Goal: Task Accomplishment & Management: Complete application form

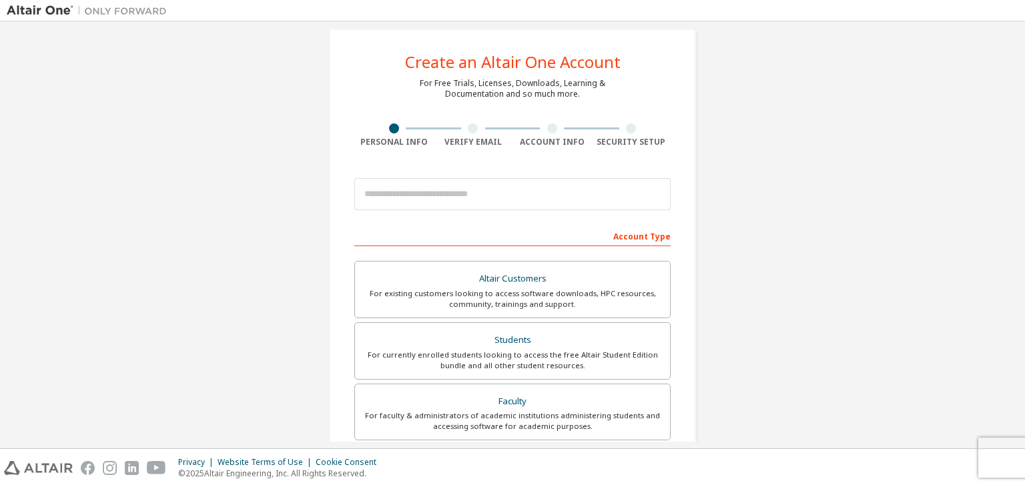
scroll to position [16, 0]
click at [482, 178] on input "email" at bounding box center [512, 194] width 316 height 32
click at [455, 198] on input "email" at bounding box center [512, 194] width 316 height 32
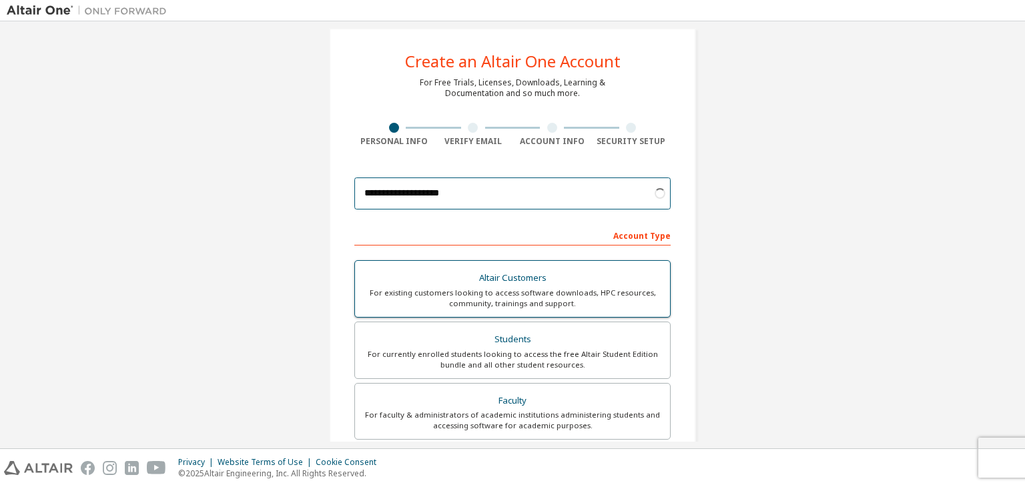
scroll to position [201, 0]
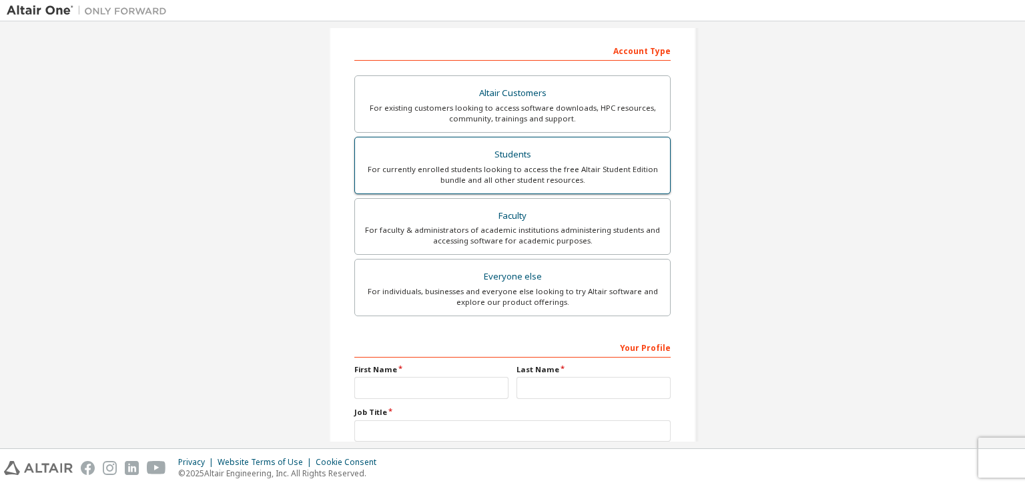
type input "**********"
click at [488, 164] on div "For currently enrolled students looking to access the free Altair Student Editi…" at bounding box center [512, 174] width 299 height 21
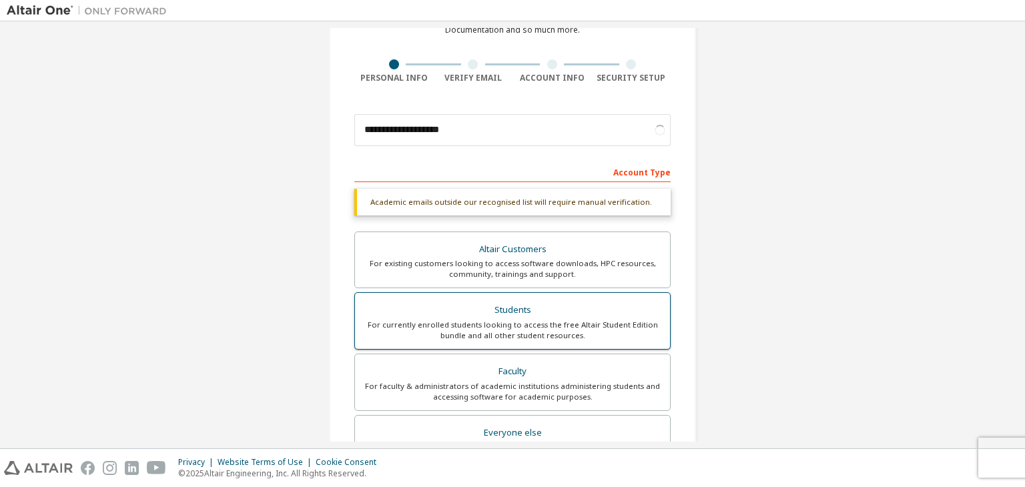
scroll to position [79, 0]
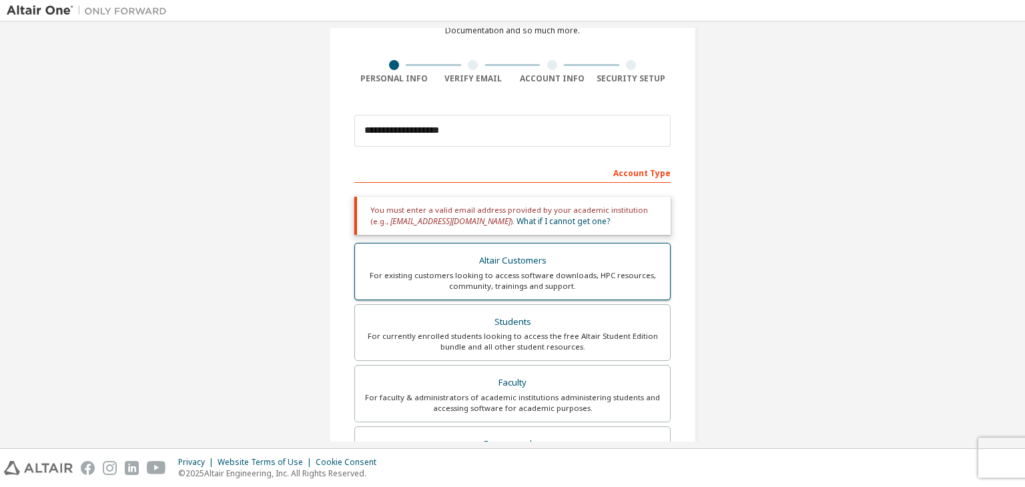
click at [479, 248] on label "Altair Customers For existing customers looking to access software downloads, H…" at bounding box center [512, 271] width 316 height 57
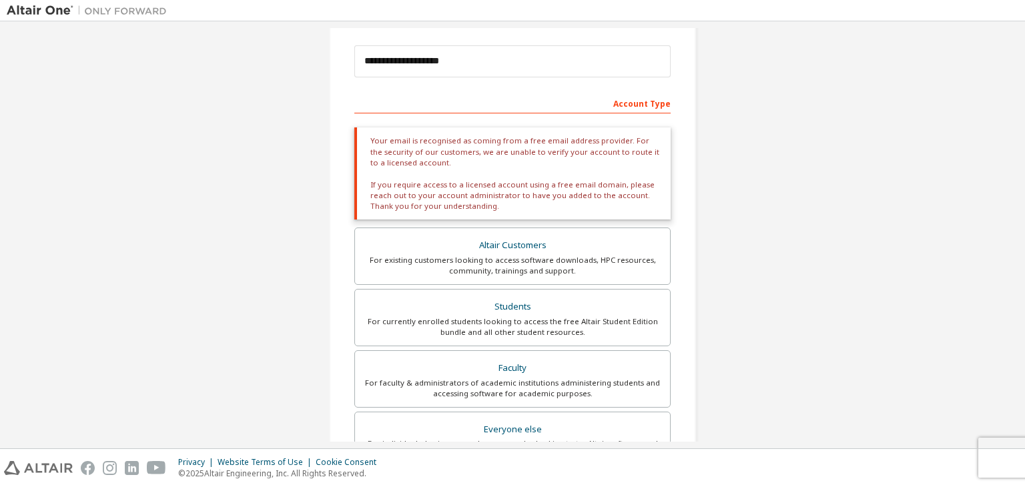
scroll to position [149, 0]
click at [471, 300] on div "Students" at bounding box center [512, 306] width 299 height 19
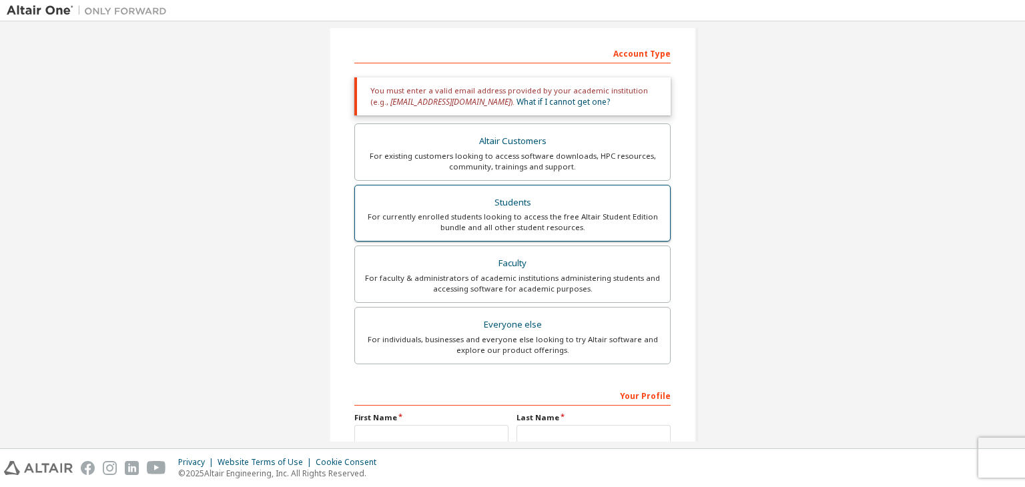
scroll to position [199, 0]
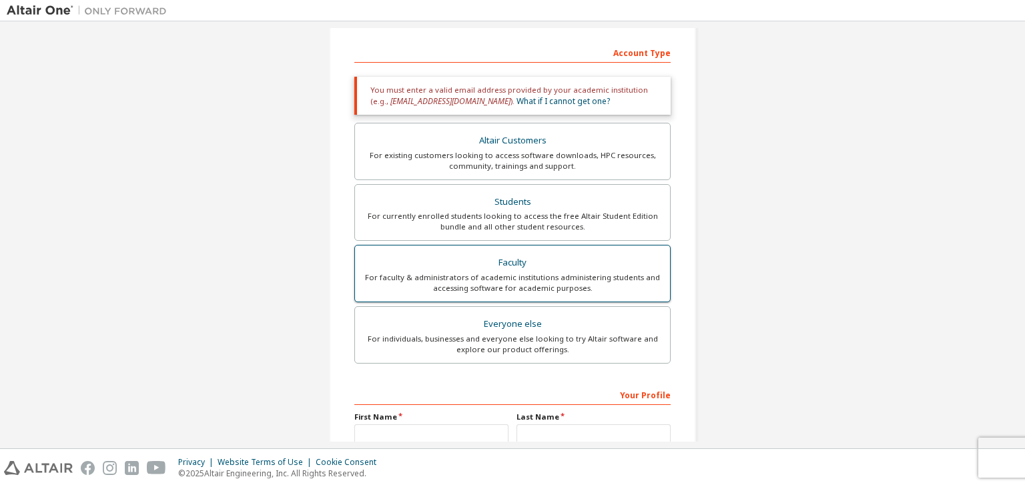
click at [471, 289] on div "For faculty & administrators of academic institutions administering students an…" at bounding box center [512, 282] width 299 height 21
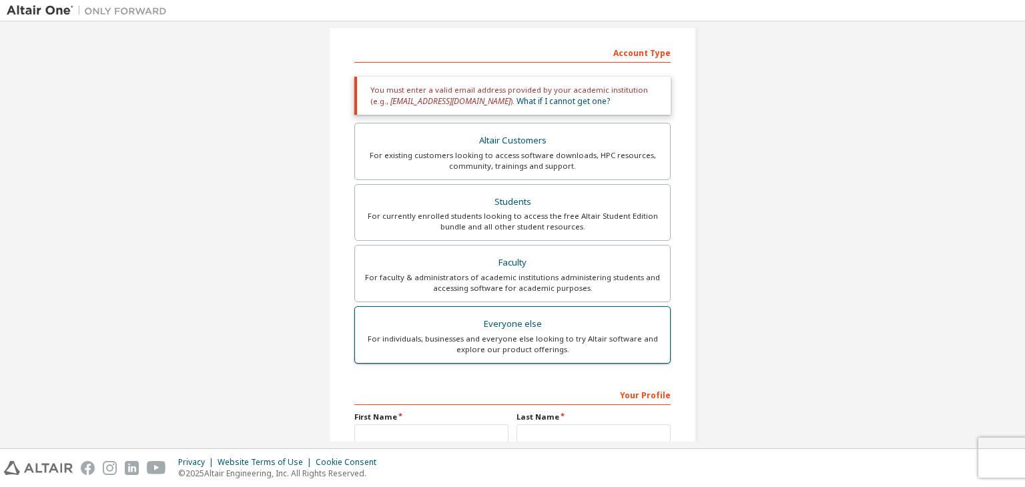
click at [471, 310] on label "Everyone else For individuals, businesses and everyone else looking to try Alta…" at bounding box center [512, 334] width 316 height 57
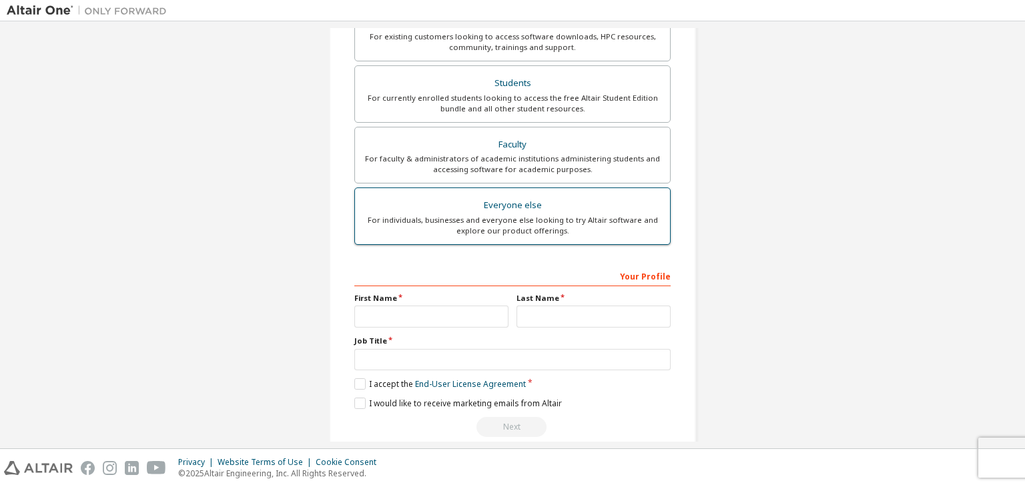
scroll to position [275, 0]
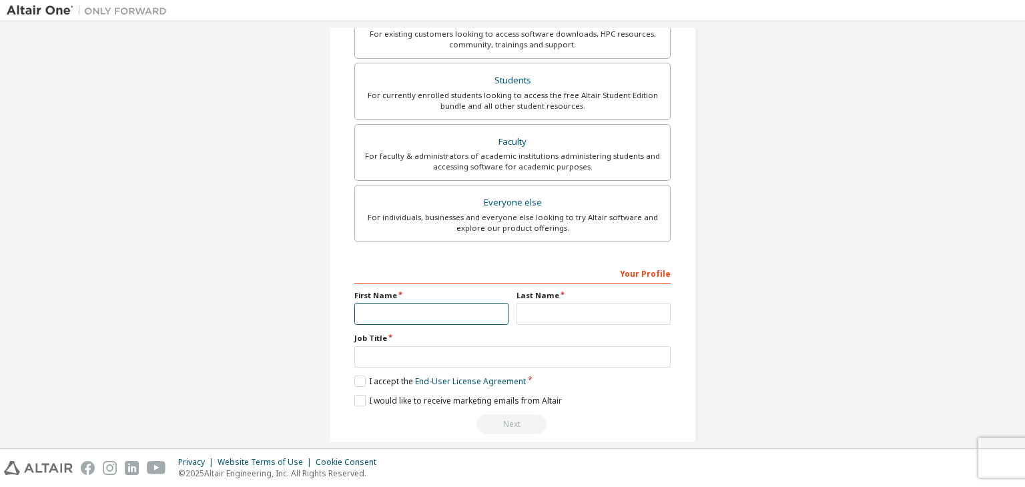
click at [467, 309] on input "text" at bounding box center [431, 314] width 154 height 22
type input "***"
click at [563, 306] on input "text" at bounding box center [594, 314] width 154 height 22
type input "*******"
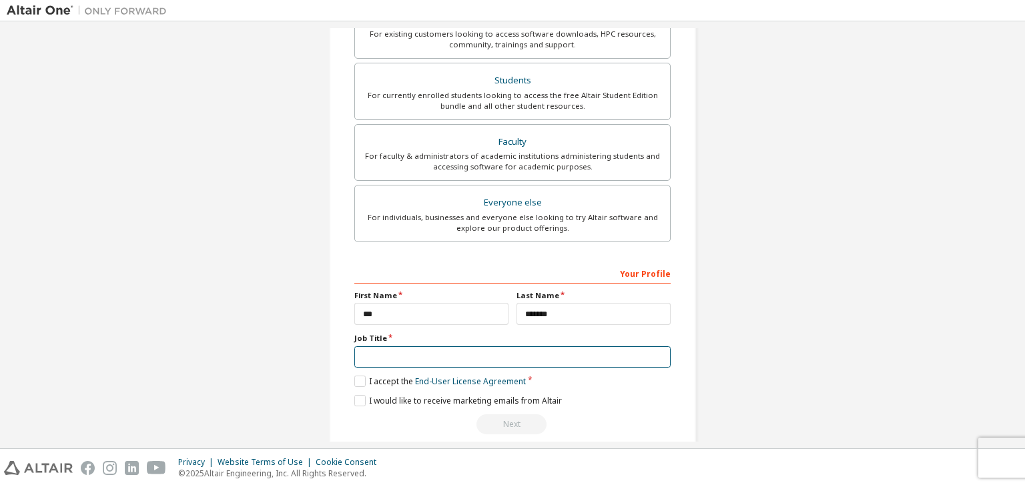
click at [550, 347] on input "text" at bounding box center [512, 357] width 316 height 22
type input "*******"
click at [363, 376] on label "I accept the End-User License Agreement" at bounding box center [440, 381] width 172 height 11
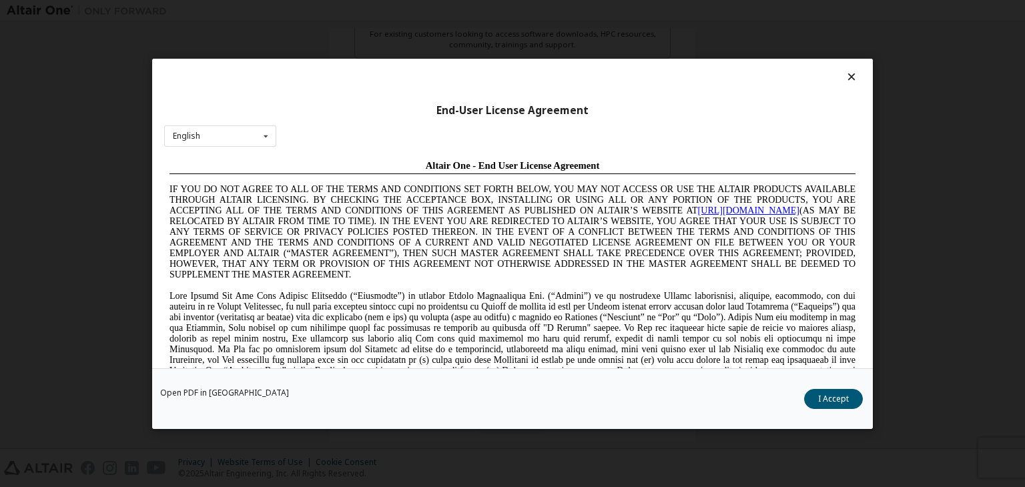
scroll to position [0, 0]
click at [827, 399] on button "I Accept" at bounding box center [833, 399] width 59 height 20
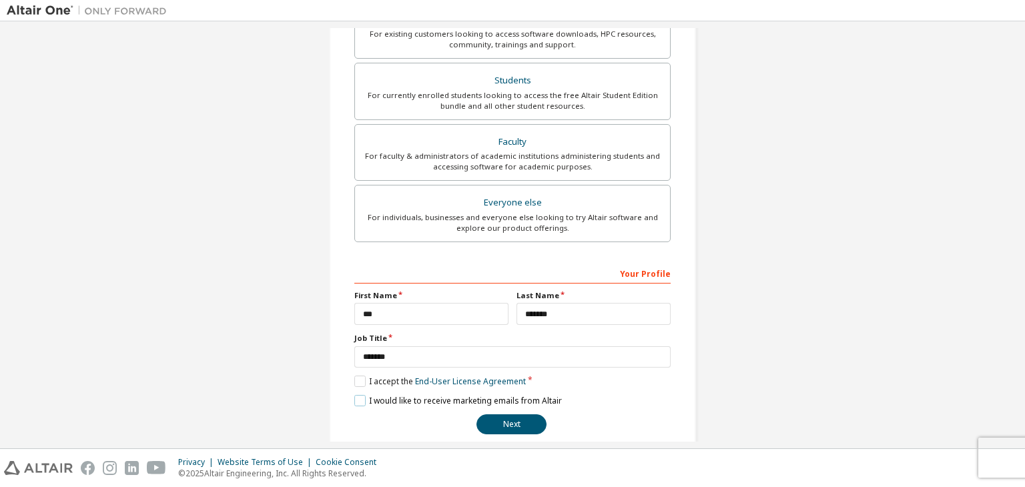
click at [382, 396] on label "I would like to receive marketing emails from Altair" at bounding box center [458, 400] width 208 height 11
click at [518, 416] on button "Next" at bounding box center [512, 425] width 70 height 20
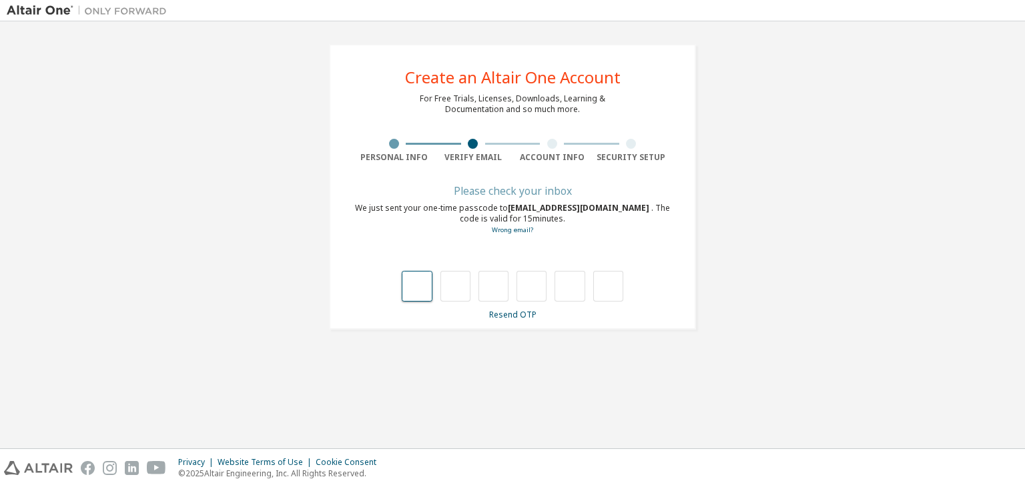
click at [419, 280] on input "text" at bounding box center [417, 286] width 30 height 31
type input "*"
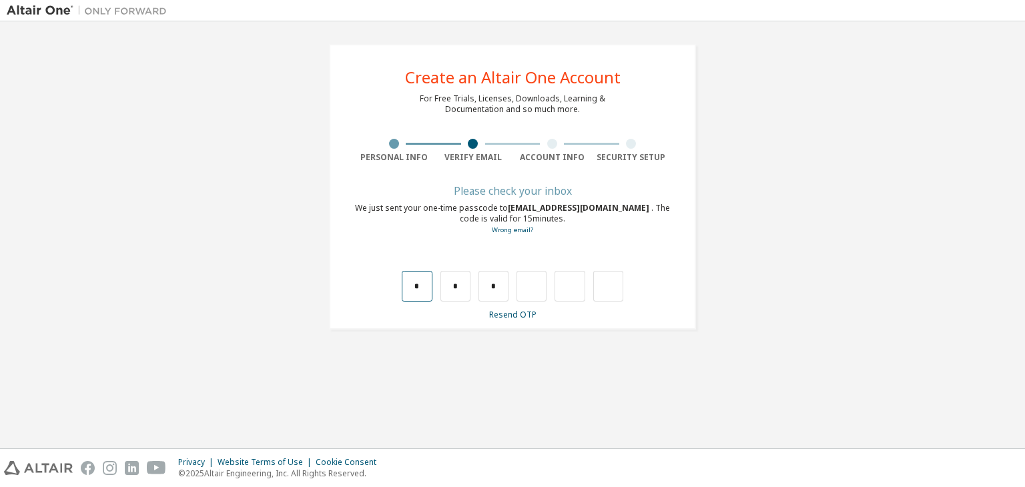
type input "*"
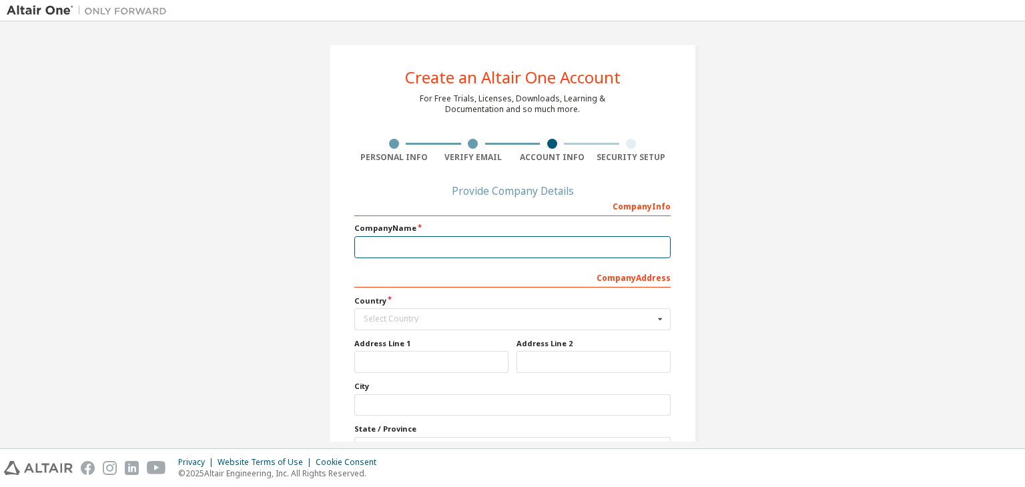
click at [416, 254] on input "text" at bounding box center [512, 247] width 316 height 22
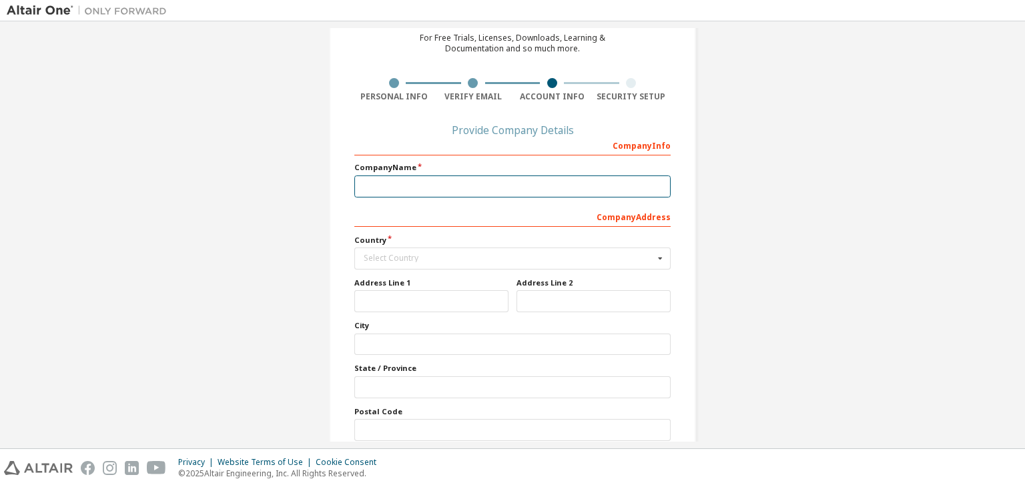
scroll to position [64, 0]
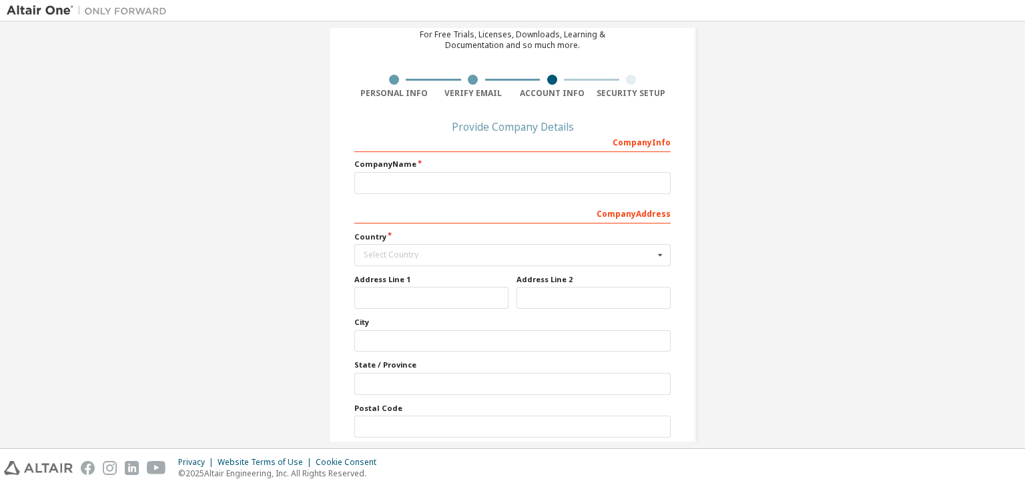
click at [416, 254] on div "Select Country" at bounding box center [509, 255] width 290 height 8
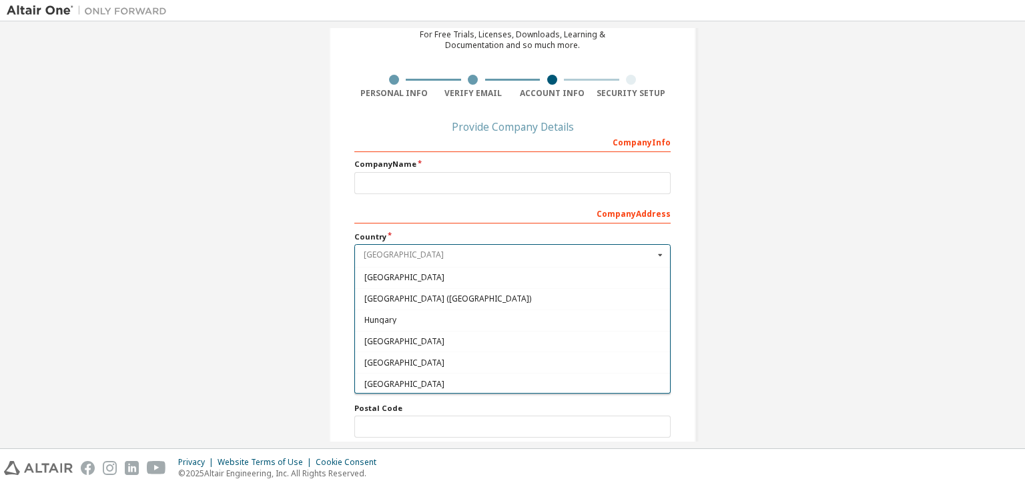
scroll to position [2040, 0]
click at [384, 377] on div "Indonesia" at bounding box center [512, 382] width 315 height 21
type input "***"
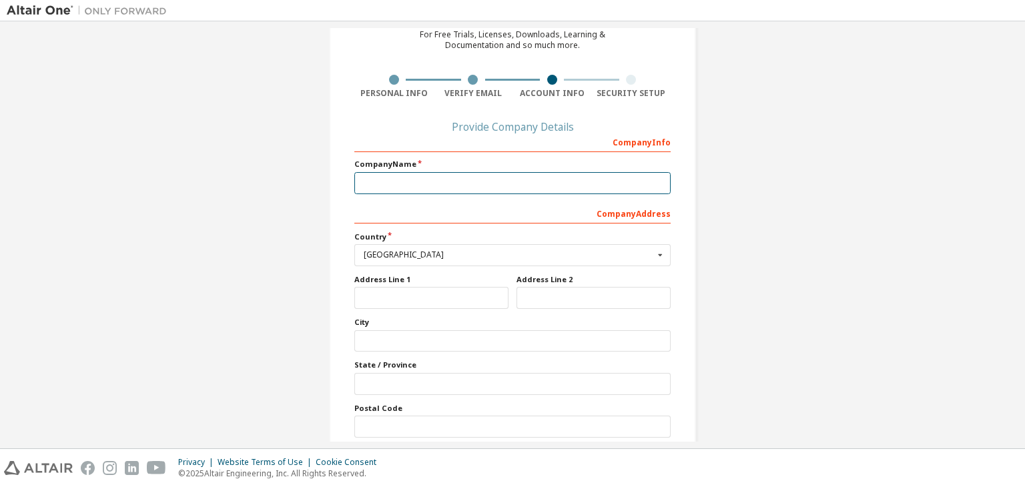
click at [430, 178] on input "text" at bounding box center [512, 183] width 316 height 22
type input "***"
click at [417, 304] on input "text" at bounding box center [431, 298] width 154 height 22
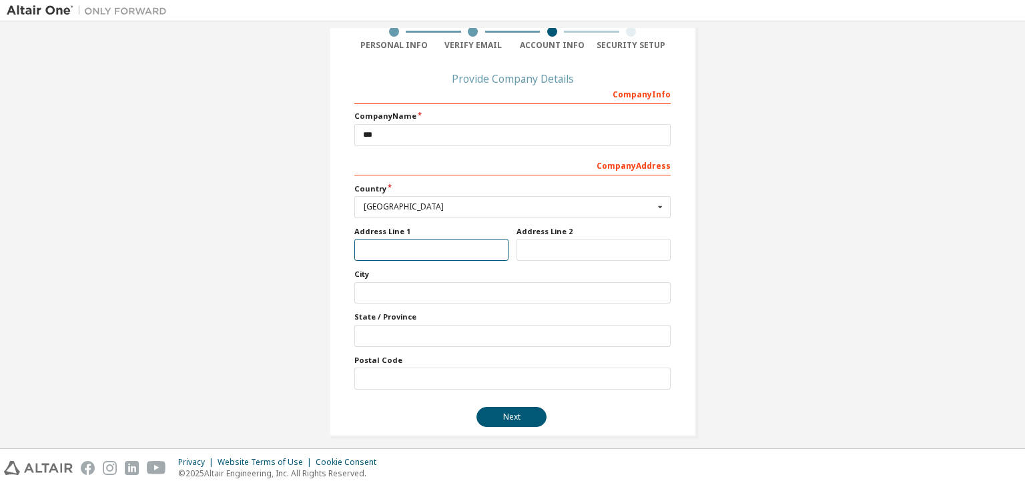
scroll to position [112, 0]
click at [505, 429] on div "Create an Altair One Account For Free Trials, Licenses, Downloads, Learning & D…" at bounding box center [512, 184] width 367 height 505
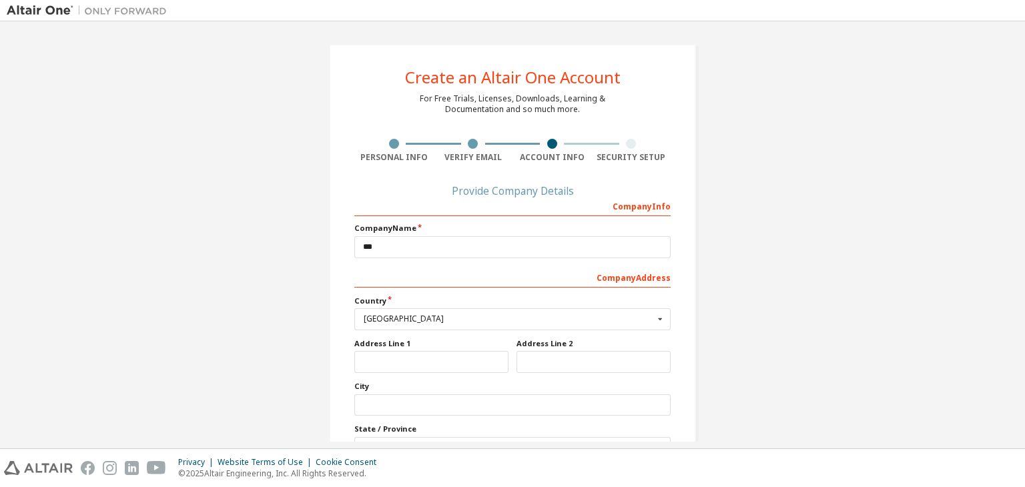
click at [563, 150] on div "Account Info" at bounding box center [552, 151] width 79 height 24
click at [628, 147] on div at bounding box center [631, 144] width 10 height 10
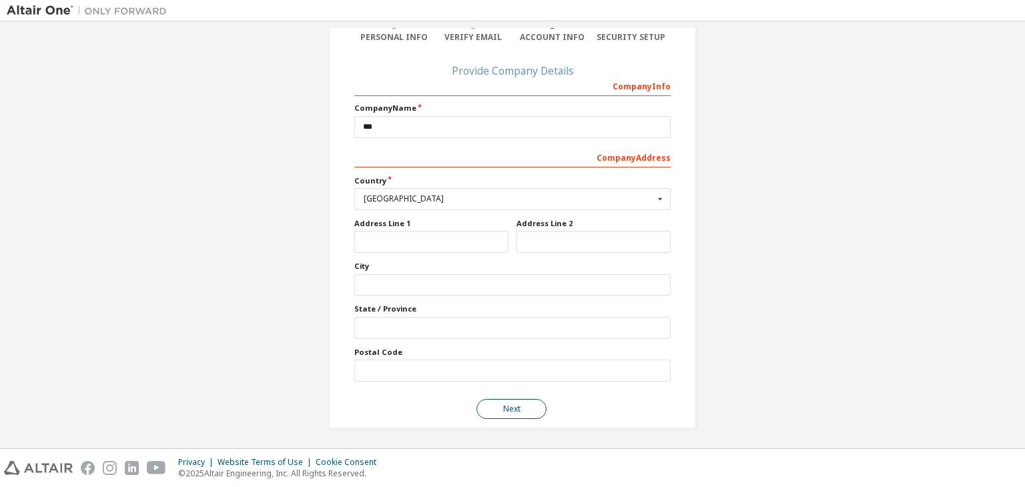
click at [519, 411] on button "Next" at bounding box center [512, 409] width 70 height 20
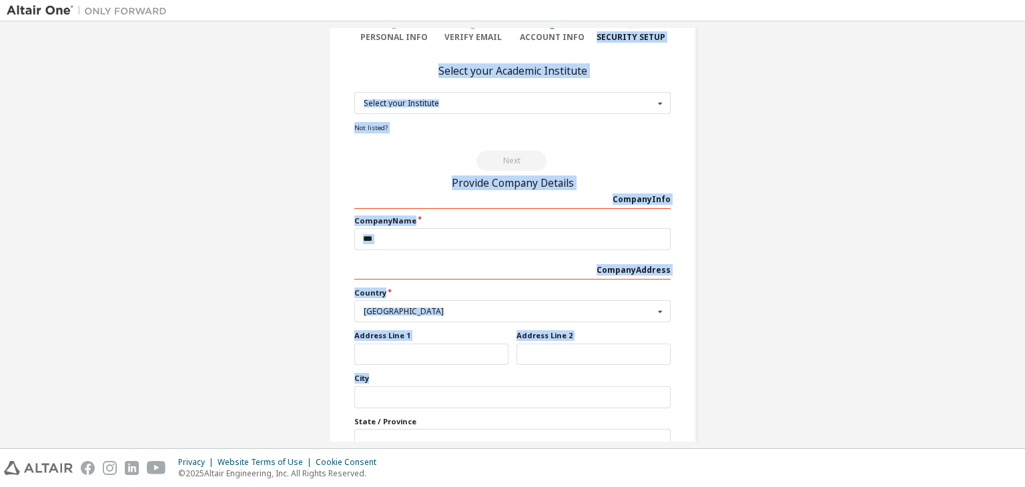
click at [519, 411] on div "Company Info Company Name *** Company Address *** Country Indonesia Afghanistan…" at bounding box center [512, 341] width 316 height 307
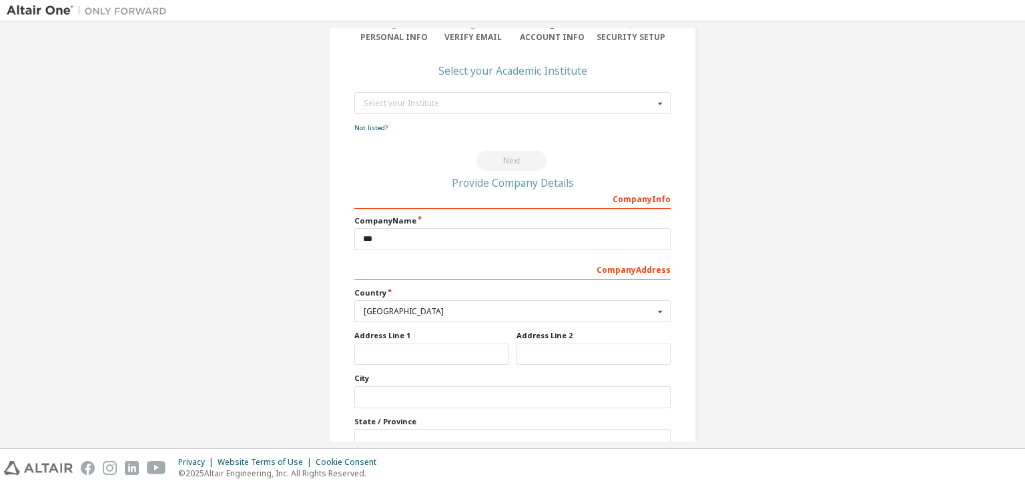
click at [519, 411] on div "Company Info Company Name *** Company Address *** Country Indonesia Afghanistan…" at bounding box center [512, 341] width 316 height 307
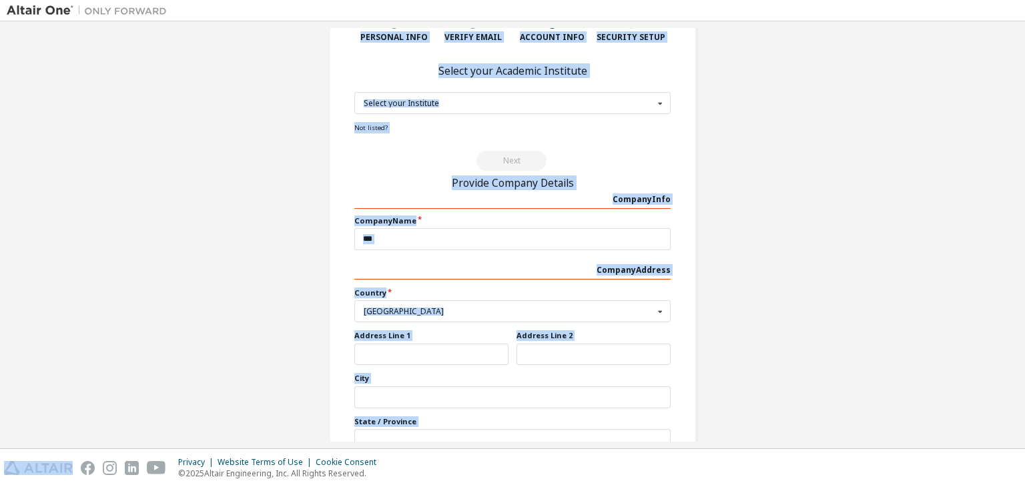
scroll to position [0, 0]
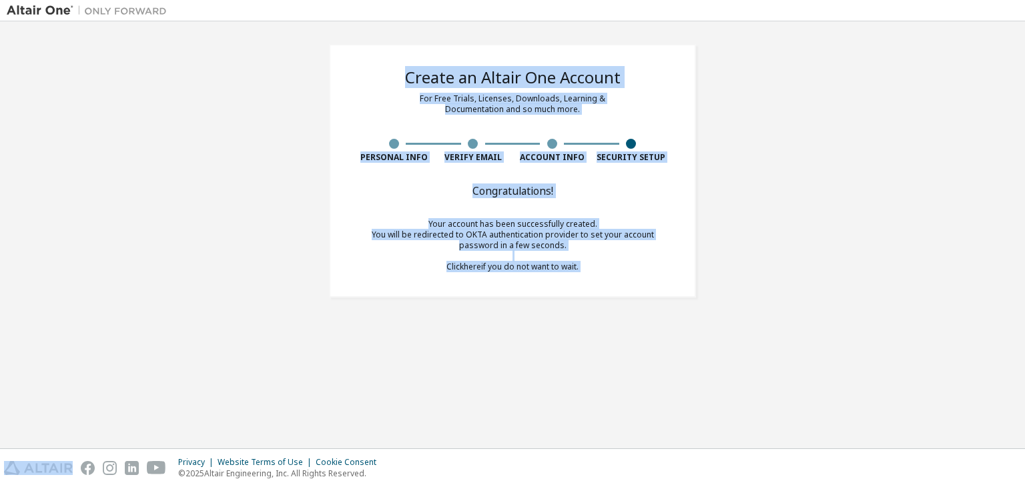
click at [572, 294] on div "Create an Altair One Account For Free Trials, Licenses, Downloads, Learning & D…" at bounding box center [512, 171] width 367 height 254
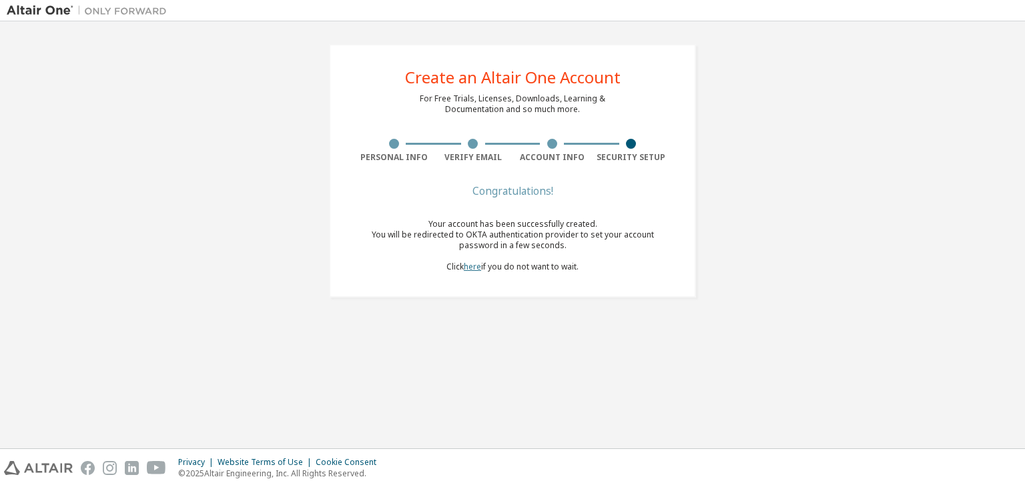
click at [476, 270] on link "here" at bounding box center [472, 266] width 17 height 11
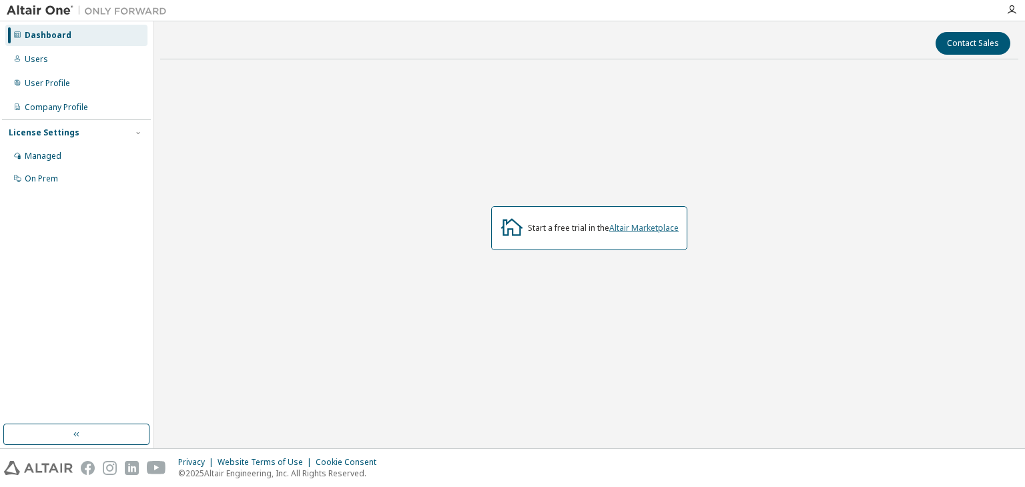
click at [639, 224] on link "Altair Marketplace" at bounding box center [643, 227] width 69 height 11
